Goal: Find specific page/section: Find specific page/section

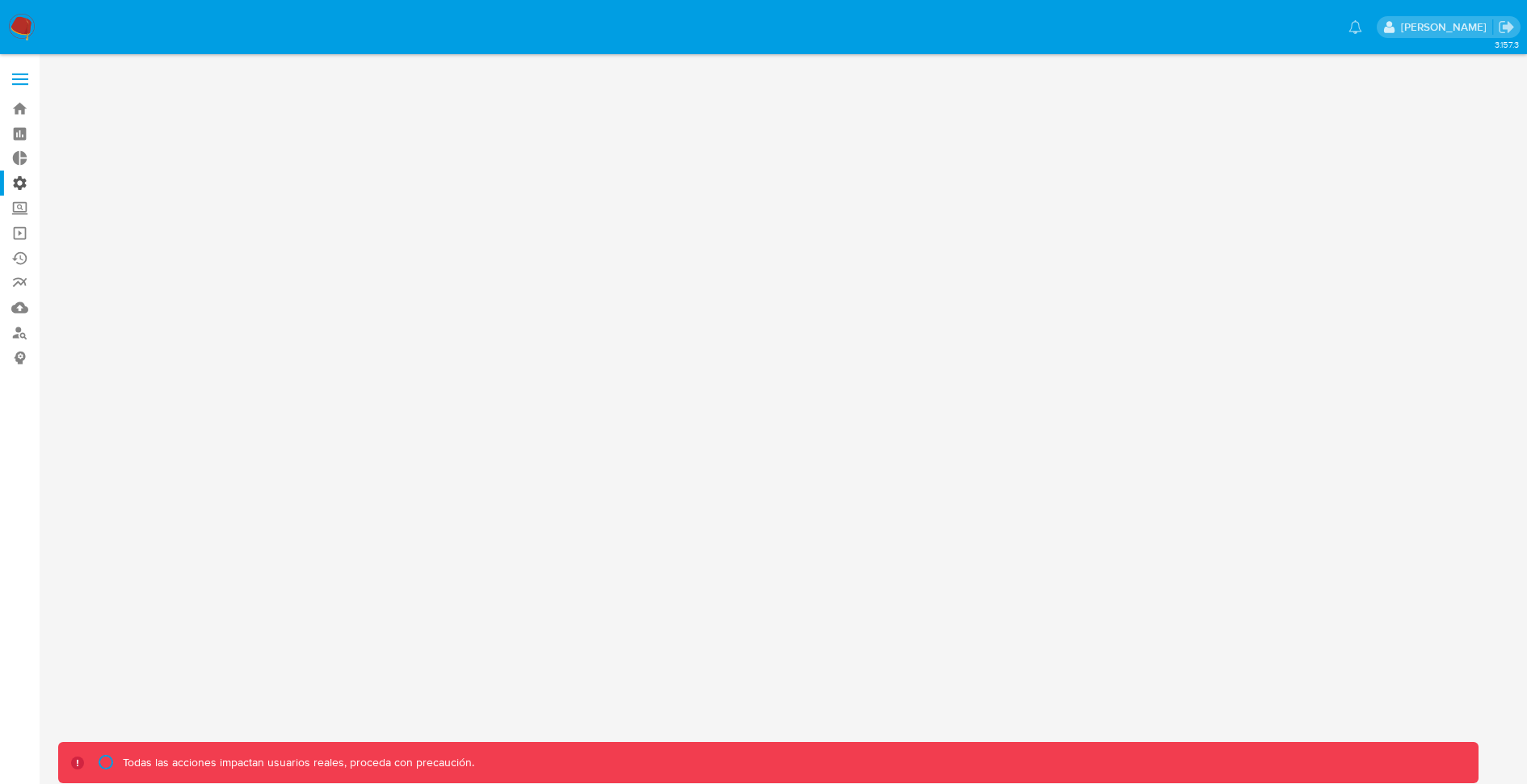
click at [20, 185] on label "Administración" at bounding box center [96, 183] width 192 height 25
click at [0, 0] on input "Administración" at bounding box center [0, 0] width 0 height 0
click at [22, 182] on label "Administración" at bounding box center [96, 183] width 192 height 25
click at [0, 0] on input "Administración" at bounding box center [0, 0] width 0 height 0
click at [22, 182] on label "Administración" at bounding box center [96, 183] width 192 height 25
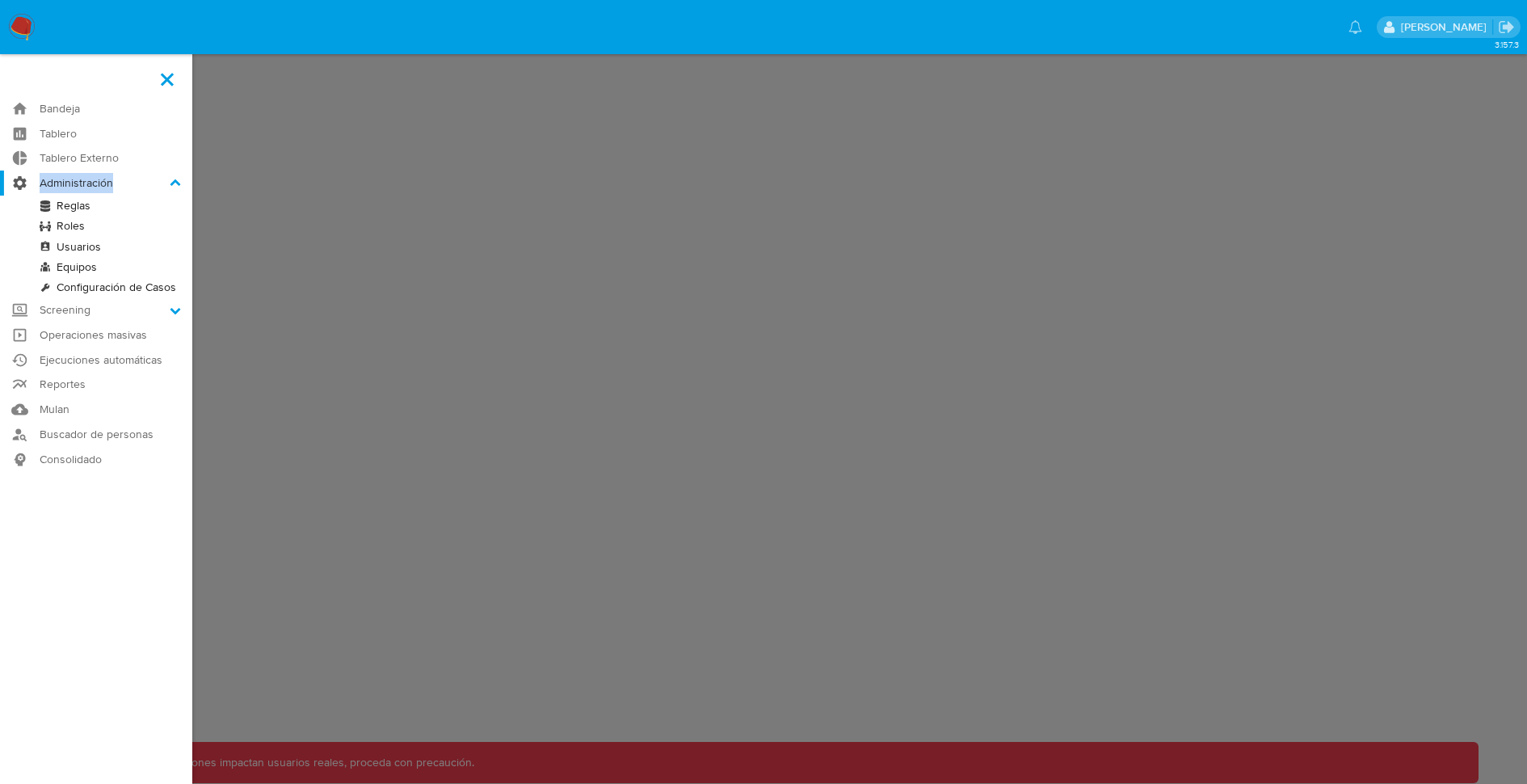
click at [0, 0] on input "Administración" at bounding box center [0, 0] width 0 height 0
click at [22, 182] on label "Administración" at bounding box center [96, 183] width 192 height 25
click at [0, 0] on input "Administración" at bounding box center [0, 0] width 0 height 0
click at [59, 203] on link "Reglas" at bounding box center [96, 205] width 192 height 20
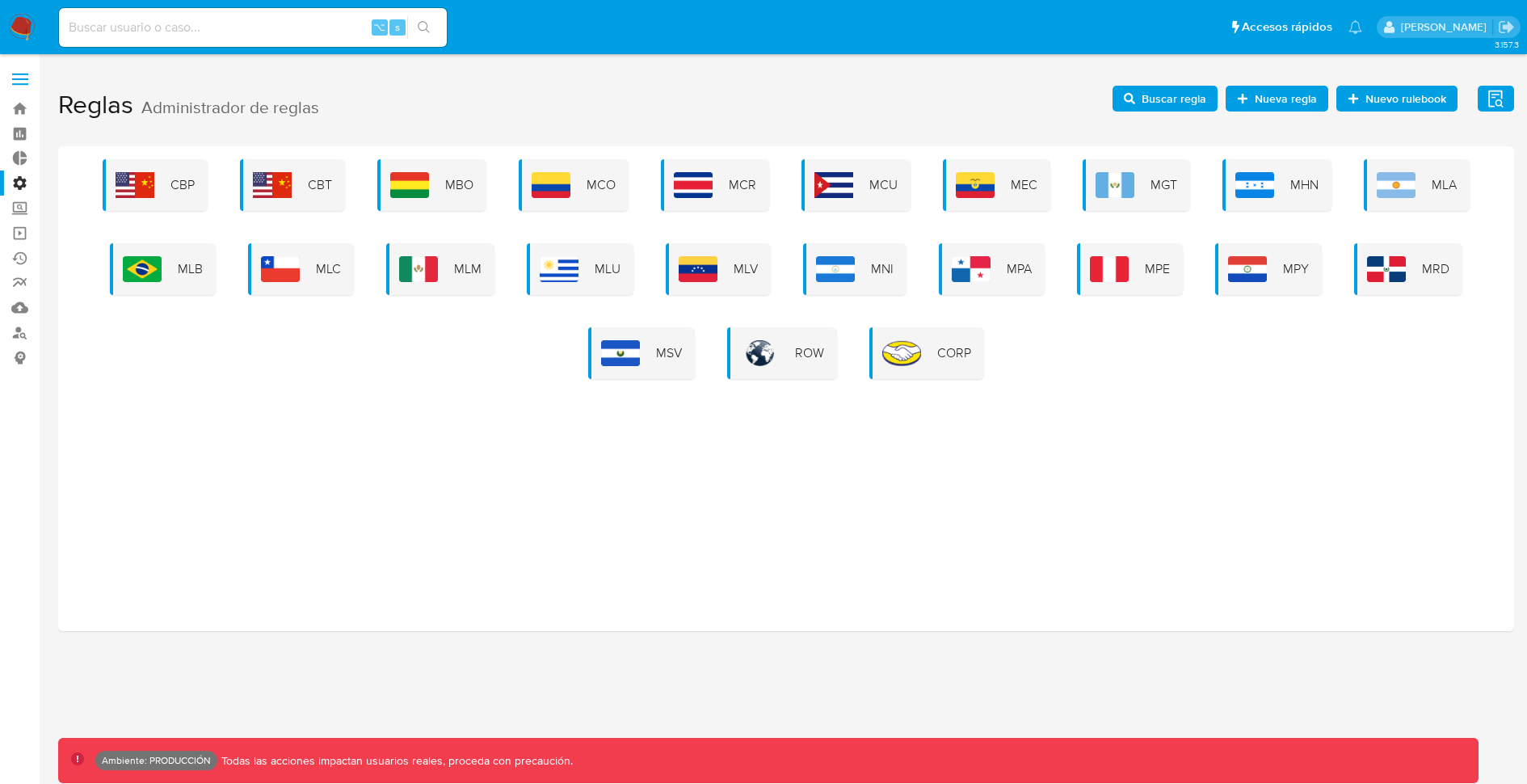
click at [395, 426] on div "CBP CBT MBO MCO MCR MCU MEC MGT MHN MLA MLB MLC MLM MLU MLV MNI MPA MPE MPY MRD…" at bounding box center [787, 389] width 1456 height 485
click at [996, 430] on div "CBP CBT MBO MCO MCR MCU MEC MGT MHN MLA MLB MLC MLM MLU MLV MNI MPA MPE MPY MRD…" at bounding box center [787, 389] width 1456 height 485
click at [565, 184] on img at bounding box center [551, 185] width 39 height 26
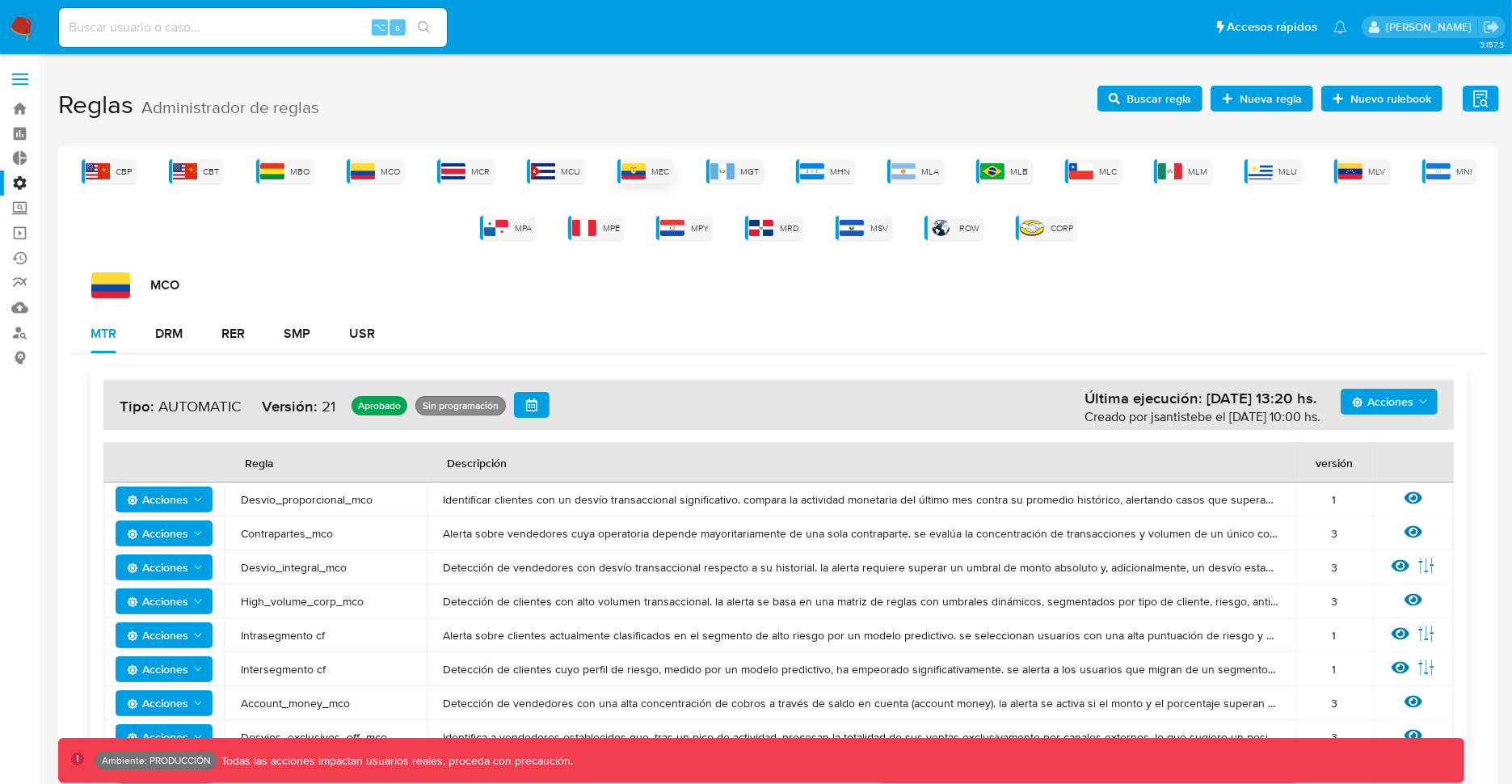
click at [646, 170] on img at bounding box center [634, 171] width 24 height 16
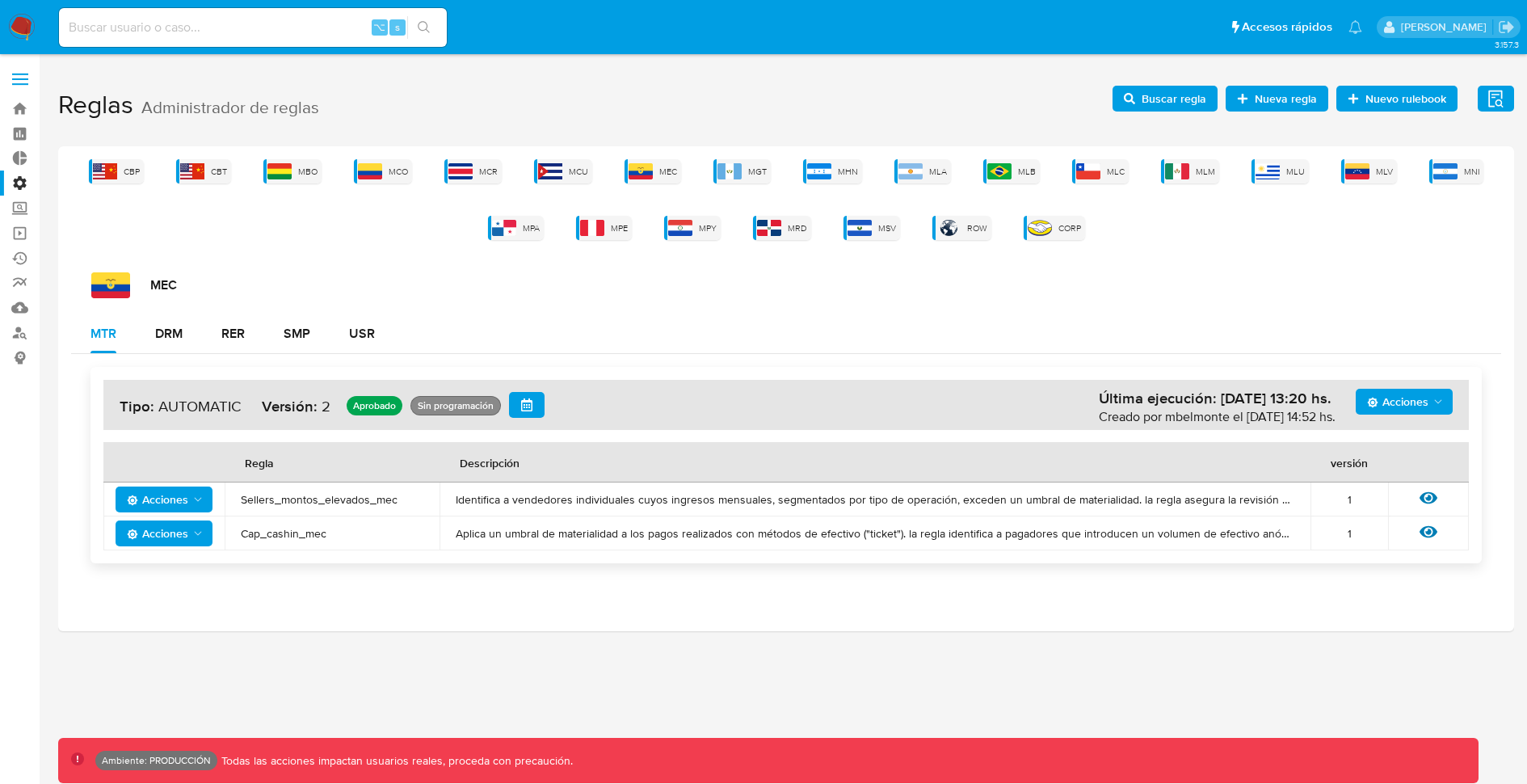
click at [1399, 396] on span "Acciones" at bounding box center [1398, 401] width 61 height 26
click at [1390, 557] on button "Ejecuciones" at bounding box center [1404, 557] width 146 height 39
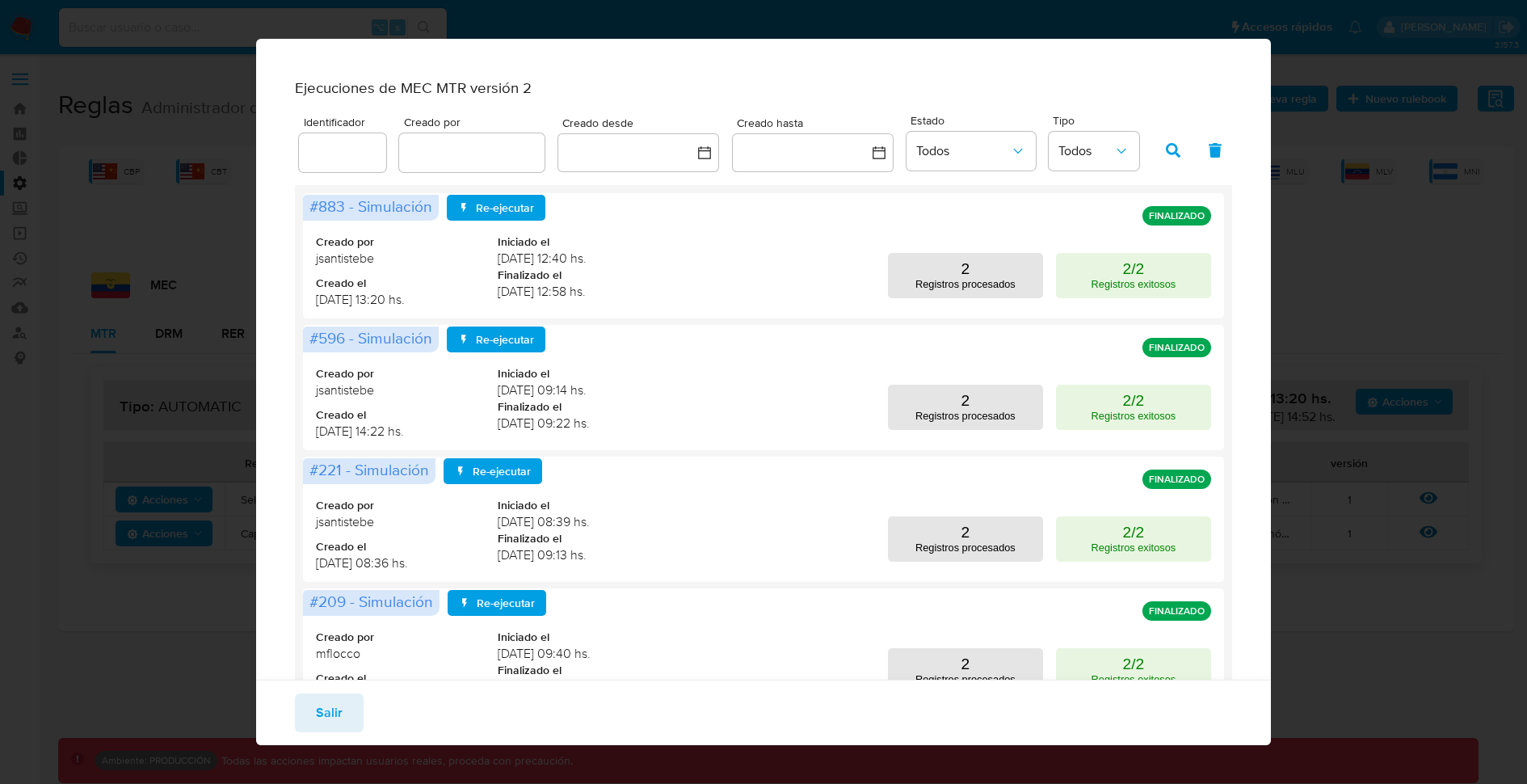
click at [1375, 513] on div "Ejecuciones de MEC MTR versión 2 Identificador Creado por Creado desde Creado h…" at bounding box center [764, 392] width 1527 height 784
click at [1337, 230] on div "Ejecuciones de MEC MTR versión 2 Identificador Creado por Creado desde Creado h…" at bounding box center [764, 392] width 1527 height 784
click at [331, 711] on span "Salir" at bounding box center [329, 712] width 27 height 35
